Goal: Task Accomplishment & Management: Complete application form

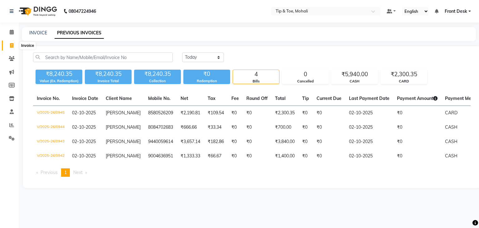
click at [10, 46] on icon at bounding box center [11, 45] width 3 height 5
select select "service"
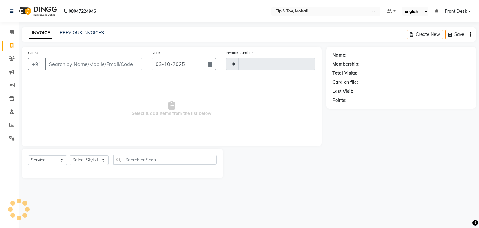
type input "0946"
select select "5835"
click at [69, 63] on input "Client" at bounding box center [93, 64] width 97 height 12
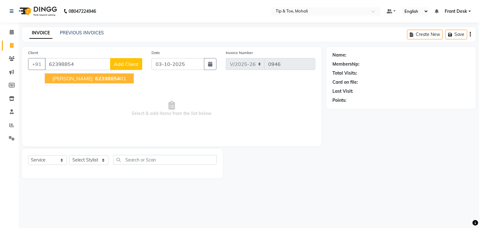
click at [95, 79] on span "62398854" at bounding box center [107, 78] width 25 height 6
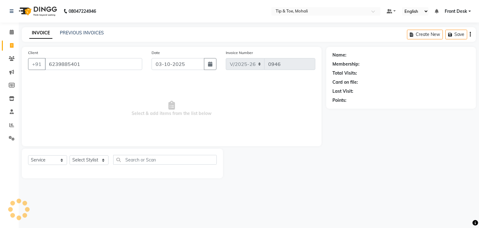
type input "6239885401"
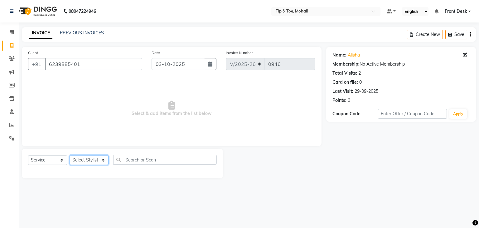
click at [95, 160] on select "Select Stylist Front Desk KAOTO [PERSON_NAME] [PERSON_NAME] [DATE][PERSON_NAME]…" at bounding box center [89, 160] width 39 height 10
select select "90381"
click at [70, 155] on select "Select Stylist Front Desk KAOTO [PERSON_NAME] [PERSON_NAME] [DATE][PERSON_NAME]…" at bounding box center [89, 160] width 39 height 10
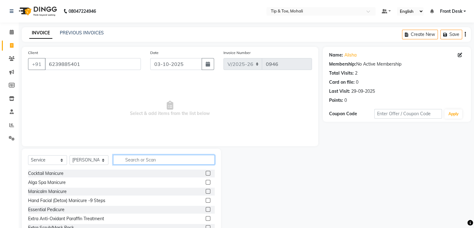
click at [134, 158] on input "text" at bounding box center [164, 160] width 102 height 10
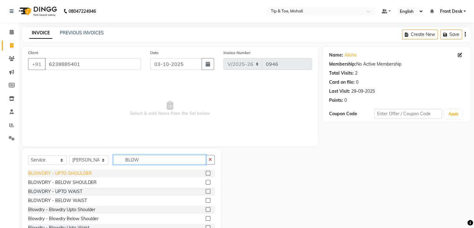
type input "BLOW"
click at [46, 172] on div "BLOWDRY - UPTO SHOULDER" at bounding box center [60, 173] width 64 height 7
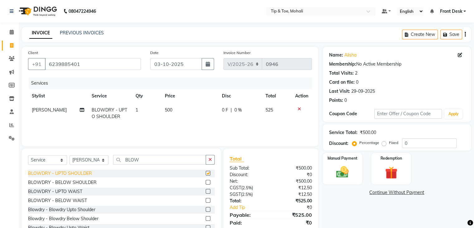
checkbox input "false"
click at [422, 143] on input "0" at bounding box center [429, 143] width 55 height 10
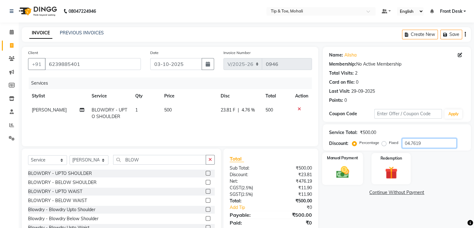
type input "04.7619"
click at [347, 172] on img at bounding box center [342, 172] width 21 height 15
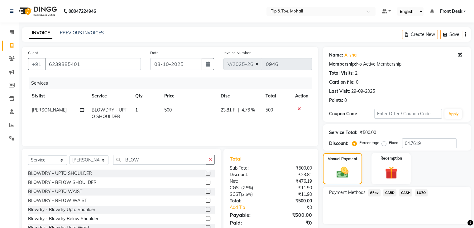
click at [400, 194] on span "CASH" at bounding box center [405, 192] width 13 height 7
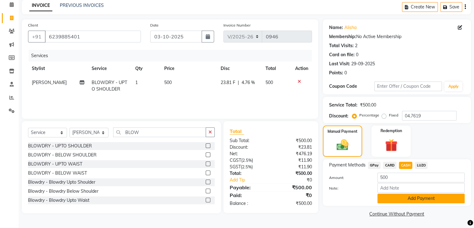
click at [402, 197] on button "Add Payment" at bounding box center [421, 198] width 87 height 10
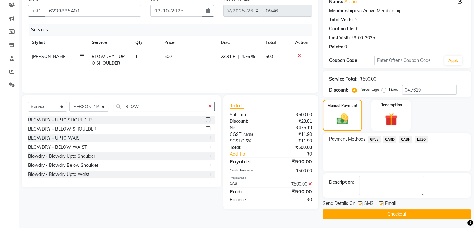
scroll to position [53, 0]
click at [395, 211] on button "Checkout" at bounding box center [397, 214] width 148 height 10
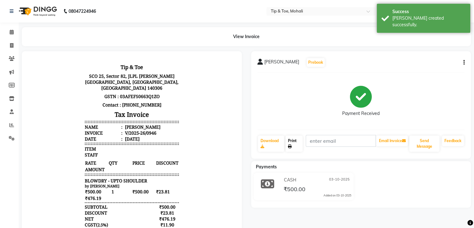
click at [291, 142] on link "Print" at bounding box center [294, 143] width 17 height 16
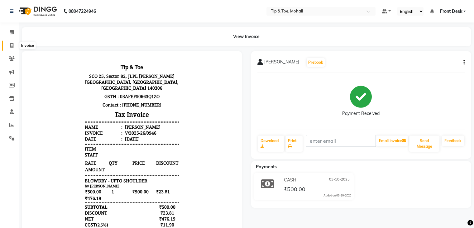
click at [12, 46] on icon at bounding box center [11, 45] width 3 height 5
select select "service"
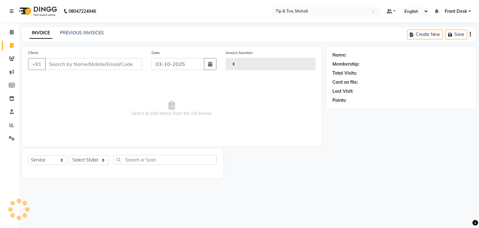
type input "0947"
select select "5835"
click at [72, 35] on link "PREVIOUS INVOICES" at bounding box center [82, 33] width 44 height 6
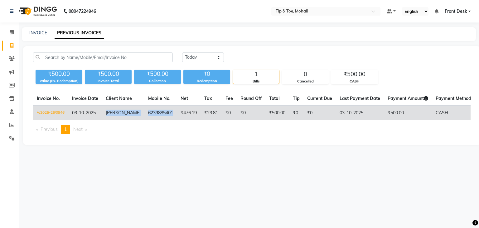
drag, startPoint x: 104, startPoint y: 112, endPoint x: 164, endPoint y: 114, distance: 60.2
click at [164, 114] on tr "V/2025-26/0946 03-10-2025 ALISHA 6239885401 ₹476.19 ₹23.81 ₹0 ₹0 ₹500.00 ₹0 ₹0 …" at bounding box center [287, 113] width 508 height 15
copy tr "ALISHA 623988540"
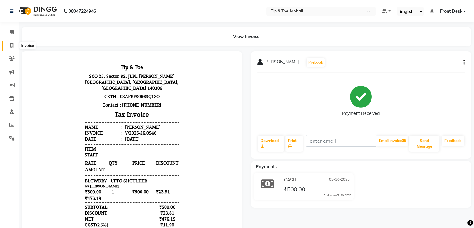
click at [11, 44] on icon at bounding box center [11, 45] width 3 height 5
select select "service"
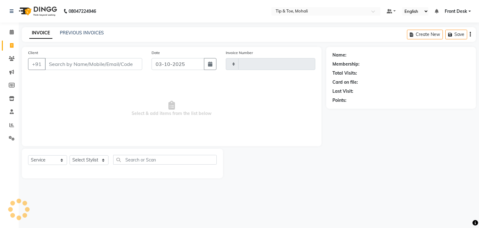
type input "0947"
select select "5835"
click at [89, 158] on select "Select Stylist Front Desk KAOTO [PERSON_NAME] [PERSON_NAME] [DATE][PERSON_NAME]…" at bounding box center [89, 160] width 39 height 10
select select "65568"
click at [70, 155] on select "Select Stylist Front Desk KAOTO [PERSON_NAME] [PERSON_NAME] [DATE][PERSON_NAME]…" at bounding box center [89, 160] width 39 height 10
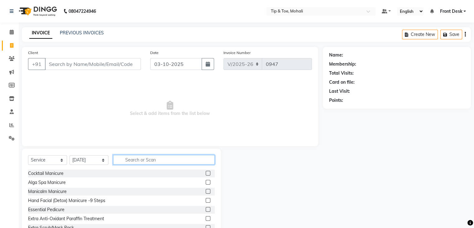
click at [139, 161] on input "text" at bounding box center [164, 160] width 102 height 10
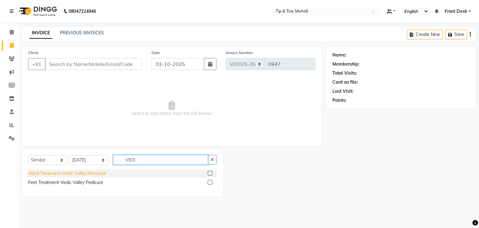
type input "VEDI"
click at [100, 173] on div "Hand Treatment-Vedic Valley Manicure" at bounding box center [67, 173] width 78 height 7
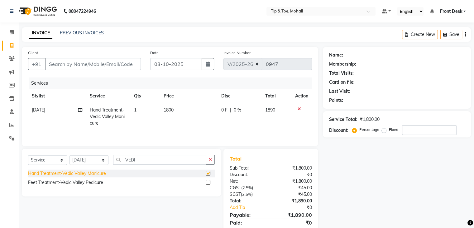
checkbox input "false"
click at [94, 159] on select "Select Stylist Front Desk KAOTO [PERSON_NAME] [PERSON_NAME] [DATE][PERSON_NAME]…" at bounding box center [89, 160] width 39 height 10
select select "83684"
click at [70, 156] on select "Select Stylist Front Desk KAOTO [PERSON_NAME] [PERSON_NAME] [DATE][PERSON_NAME]…" at bounding box center [89, 160] width 39 height 10
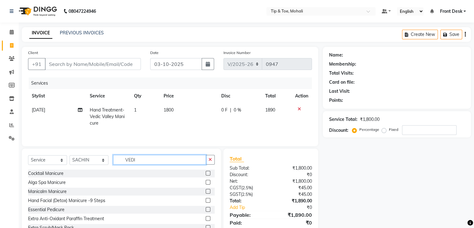
click at [142, 157] on input "VEDI" at bounding box center [159, 160] width 93 height 10
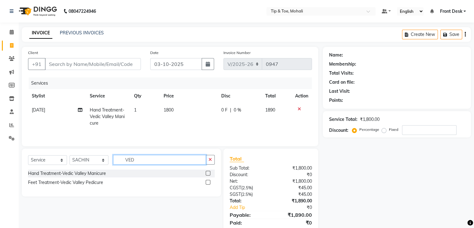
type input "VEDI"
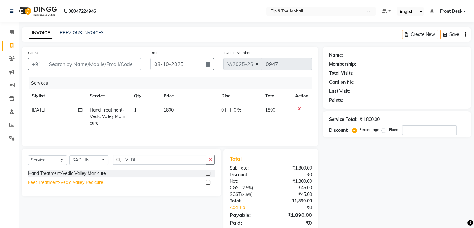
click at [89, 181] on div "Feet Treatment-Vedic Valley Pedicure" at bounding box center [65, 182] width 75 height 7
checkbox input "false"
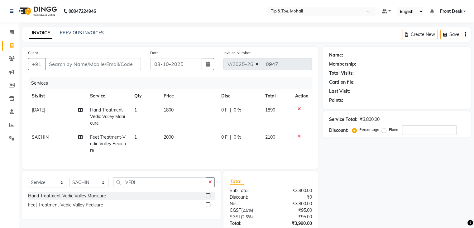
click at [176, 110] on td "1800" at bounding box center [189, 116] width 58 height 27
select select "65568"
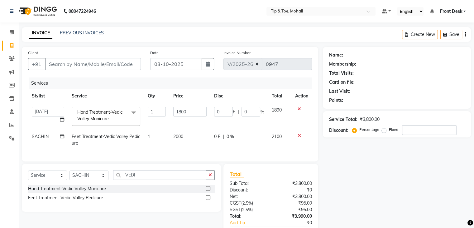
click at [176, 110] on input "1800" at bounding box center [190, 112] width 34 height 10
type input "1300"
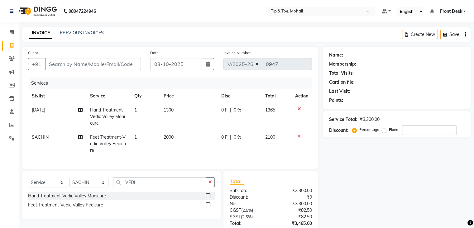
click at [191, 137] on td "2000" at bounding box center [189, 143] width 58 height 27
select select "83684"
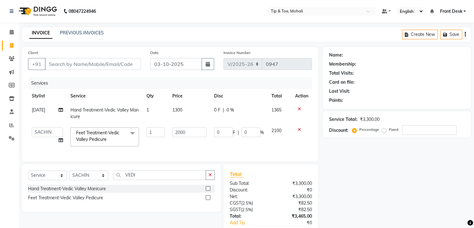
click at [191, 137] on td "2000" at bounding box center [190, 136] width 42 height 27
click at [191, 133] on input "2000" at bounding box center [189, 132] width 34 height 10
type input "2"
type input "1500"
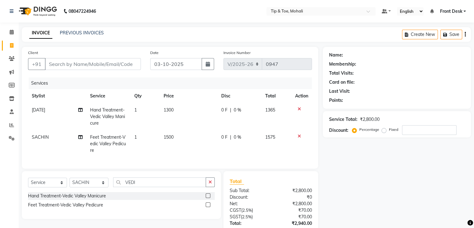
click at [200, 149] on td "1500" at bounding box center [189, 143] width 58 height 27
select select "83684"
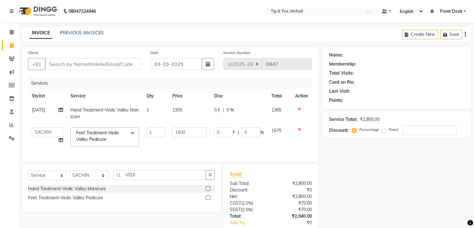
scroll to position [42, 0]
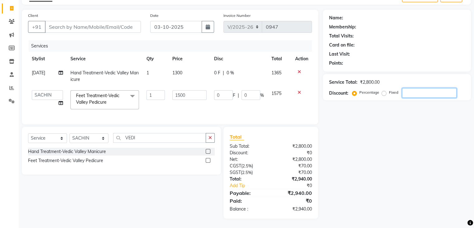
click at [411, 89] on input "number" at bounding box center [429, 93] width 55 height 10
type input "3"
type input "45"
type input "3"
type input "38"
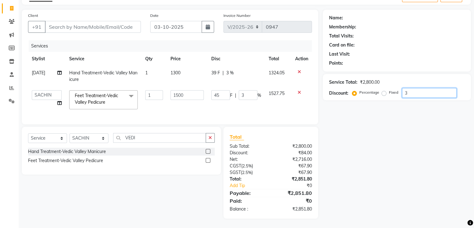
type input "570"
type input "38"
type input "38.7"
type input "580.5"
type input "38.7"
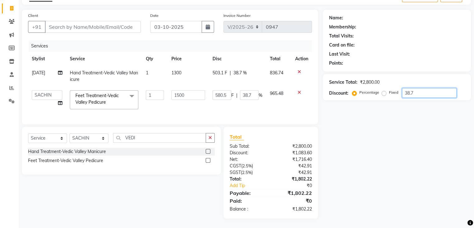
type input "38.77"
type input "581.55"
type input "38.77"
type input "38.775"
type input "581.63"
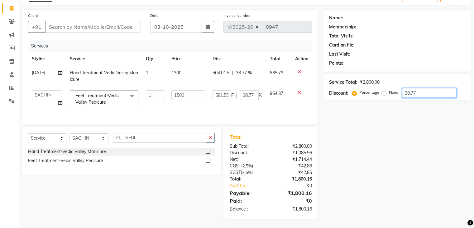
type input "38.78"
type input "38.77551"
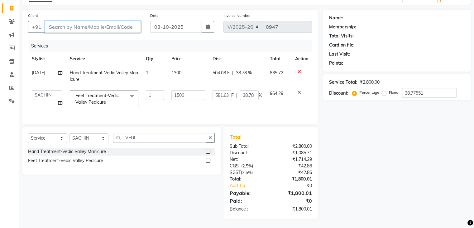
click at [89, 22] on input "Client" at bounding box center [93, 27] width 96 height 12
type input "9"
type input "0"
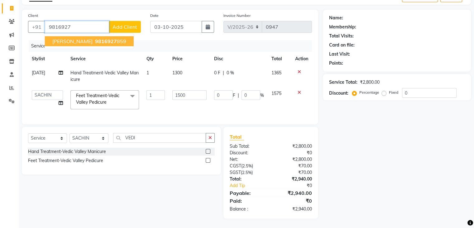
click at [105, 36] on button "[PERSON_NAME] 9816927 859" at bounding box center [89, 41] width 89 height 10
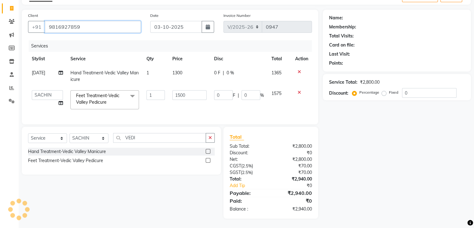
type input "9816927859"
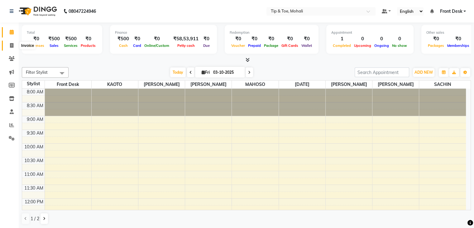
click at [12, 46] on icon at bounding box center [11, 45] width 3 height 5
select select "service"
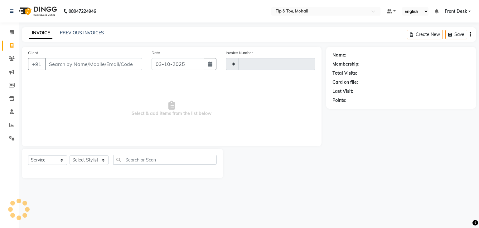
type input "0947"
select select "5835"
click at [71, 62] on input "Client" at bounding box center [93, 64] width 97 height 12
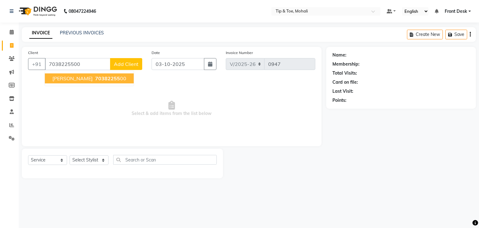
type input "7038225500"
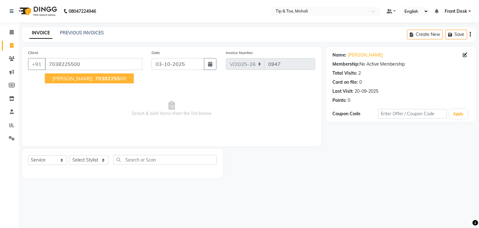
click at [102, 80] on span "70382255" at bounding box center [107, 78] width 25 height 6
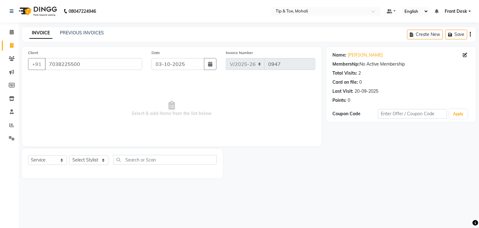
click at [93, 165] on div "Select Stylist Front Desk KAOTO [PERSON_NAME] [PERSON_NAME] [DATE][PERSON_NAME]…" at bounding box center [89, 160] width 39 height 10
click at [91, 160] on select "Select Stylist Front Desk KAOTO [PERSON_NAME] [PERSON_NAME] [DATE][PERSON_NAME]…" at bounding box center [89, 160] width 39 height 10
select select "43595"
click at [70, 155] on select "Select Stylist Front Desk KAOTO [PERSON_NAME] [PERSON_NAME] [DATE][PERSON_NAME]…" at bounding box center [89, 160] width 39 height 10
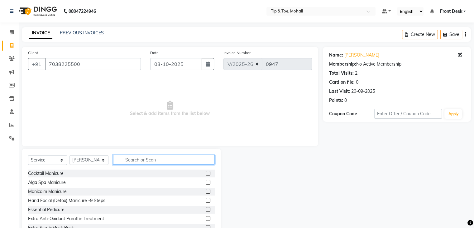
click at [132, 159] on input "text" at bounding box center [164, 160] width 102 height 10
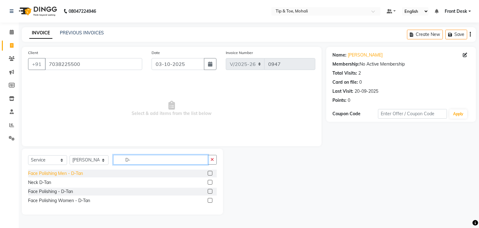
type input "D-"
click at [54, 175] on div "Face Polishing Men - D-Tan" at bounding box center [55, 173] width 55 height 7
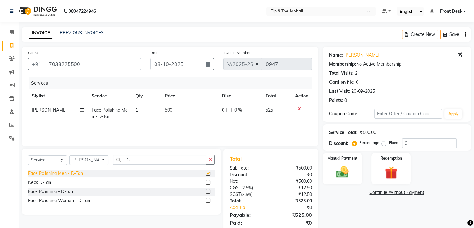
checkbox input "false"
click at [55, 202] on div "Face Polishing Women - D-Tan" at bounding box center [59, 200] width 62 height 7
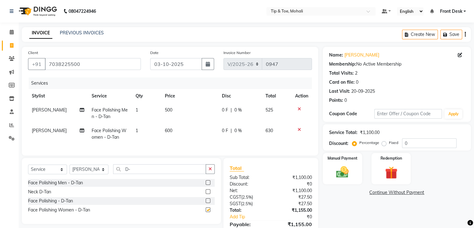
checkbox input "false"
click at [301, 108] on div at bounding box center [301, 109] width 13 height 4
click at [298, 108] on icon at bounding box center [299, 109] width 3 height 4
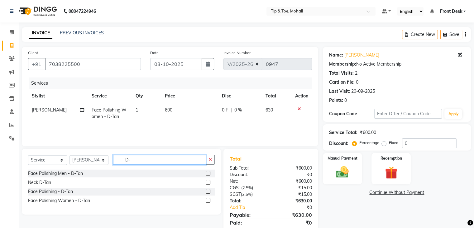
click at [141, 162] on input "D-" at bounding box center [159, 160] width 93 height 10
type input "D"
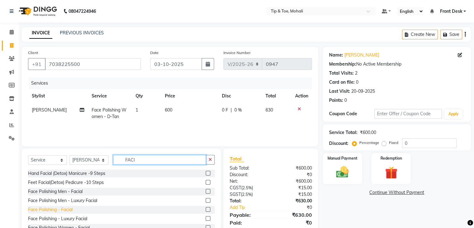
type input "FACI"
click at [69, 210] on div "Face Polishing - Facial" at bounding box center [50, 209] width 45 height 7
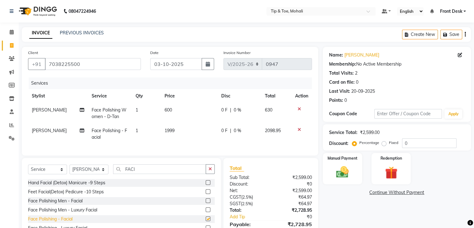
checkbox input "false"
click at [451, 147] on input "0" at bounding box center [429, 143] width 55 height 10
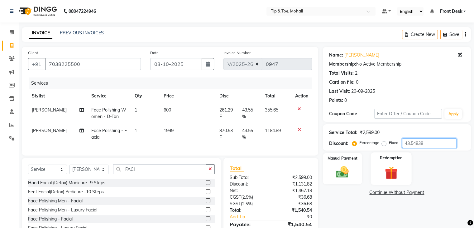
scroll to position [36, 0]
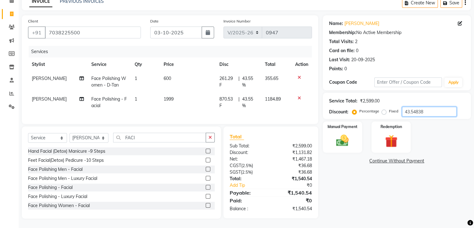
type input "43.54838"
click at [171, 74] on td "600" at bounding box center [188, 81] width 56 height 21
select select "43595"
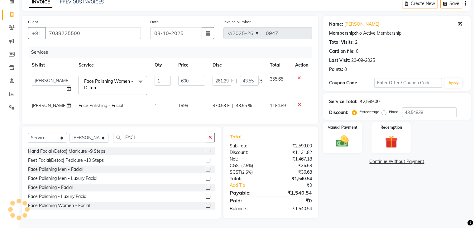
scroll to position [36, 0]
click at [175, 74] on td "600" at bounding box center [192, 85] width 34 height 27
click at [193, 76] on input "600" at bounding box center [191, 81] width 27 height 10
type input "6"
type input "440"
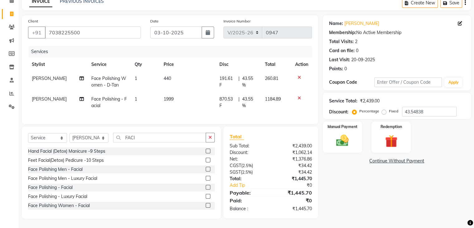
click at [185, 100] on td "1999" at bounding box center [188, 102] width 56 height 21
select select "43595"
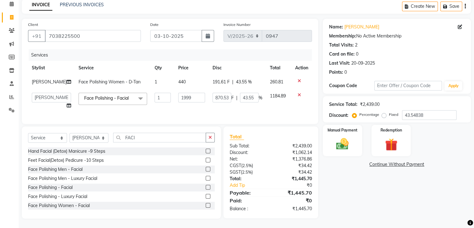
scroll to position [33, 0]
click at [185, 100] on td "1999" at bounding box center [192, 101] width 34 height 24
click at [194, 93] on input "1999" at bounding box center [191, 98] width 27 height 10
type input "1"
type input "1100"
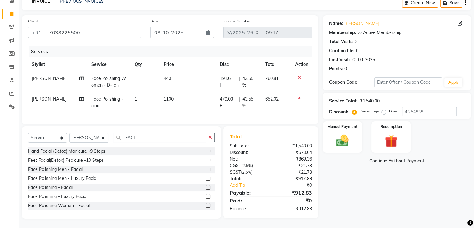
click at [208, 104] on tr "RAJVEER Face Polishing - Facial 1 1100 479.03 F | 43.55 % 652.02" at bounding box center [170, 102] width 284 height 21
click at [427, 111] on input "43.54838" at bounding box center [429, 112] width 55 height 10
type input "4"
type input "4.7619"
click at [350, 133] on img at bounding box center [342, 140] width 21 height 15
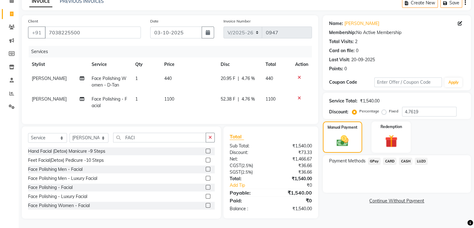
click at [405, 158] on span "CASH" at bounding box center [405, 160] width 13 height 7
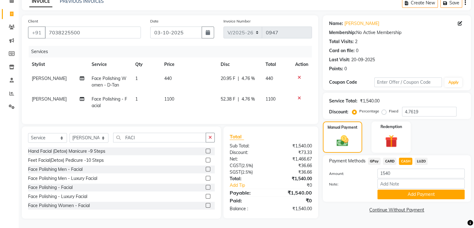
scroll to position [36, 0]
click at [414, 194] on button "Add Payment" at bounding box center [421, 194] width 87 height 10
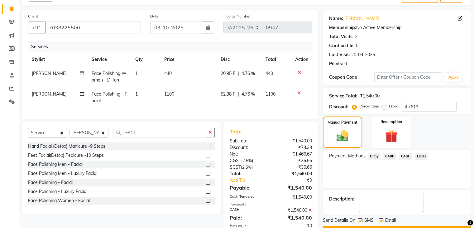
scroll to position [58, 0]
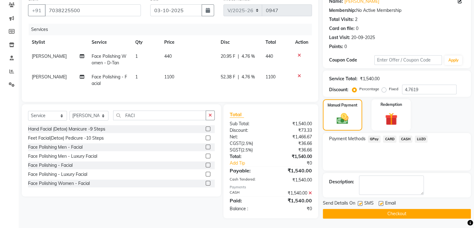
click at [407, 210] on button "Checkout" at bounding box center [397, 214] width 148 height 10
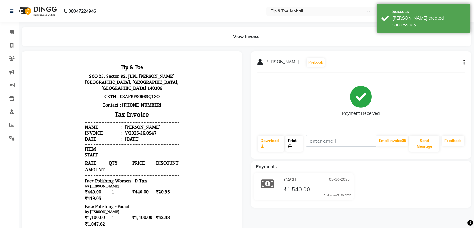
click at [295, 146] on link "Print" at bounding box center [294, 143] width 17 height 16
